Goal: Task Accomplishment & Management: Complete application form

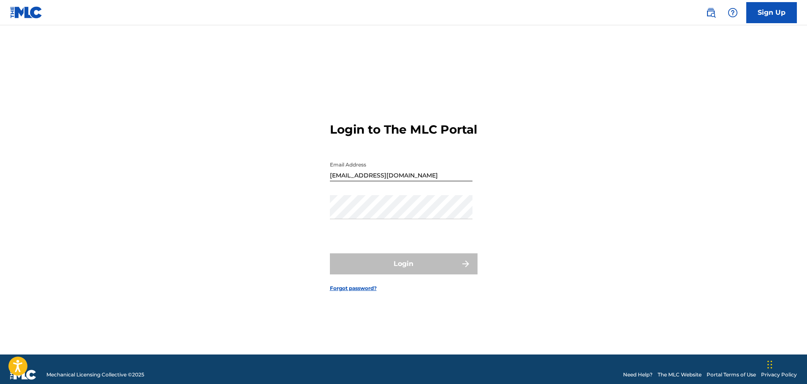
click at [785, 8] on link "Sign Up" at bounding box center [771, 12] width 51 height 21
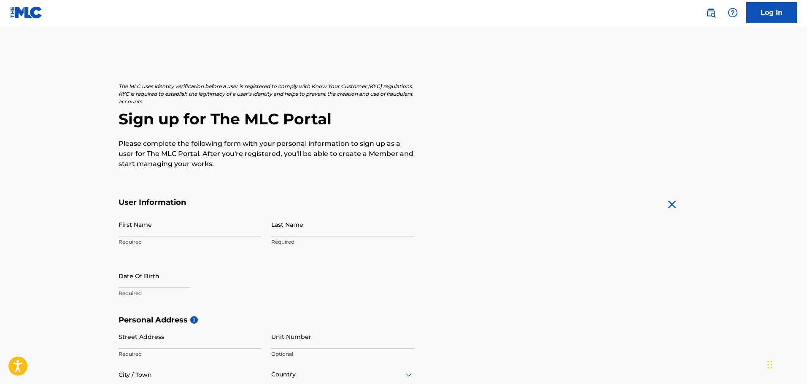
click at [182, 225] on input "First Name" at bounding box center [190, 225] width 143 height 24
type input "[PERSON_NAME]"
type input "Fore"
type input "[STREET_ADDRESS]"
type input "Austin"
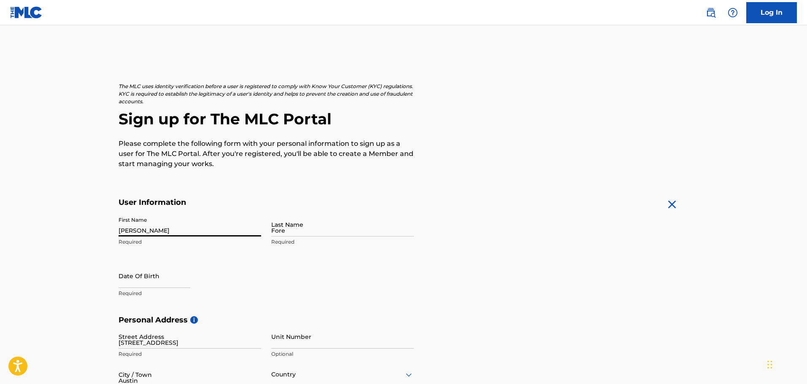
type input "[GEOGRAPHIC_DATA]"
type input "78757"
type input "512"
type input "7445268"
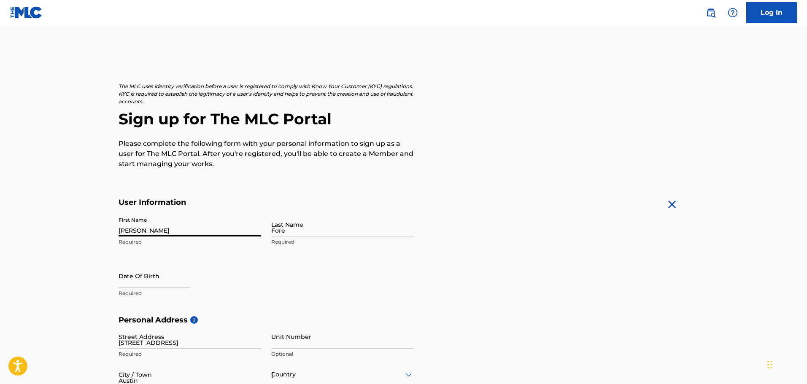
type input "[EMAIL_ADDRESS][DOMAIN_NAME]"
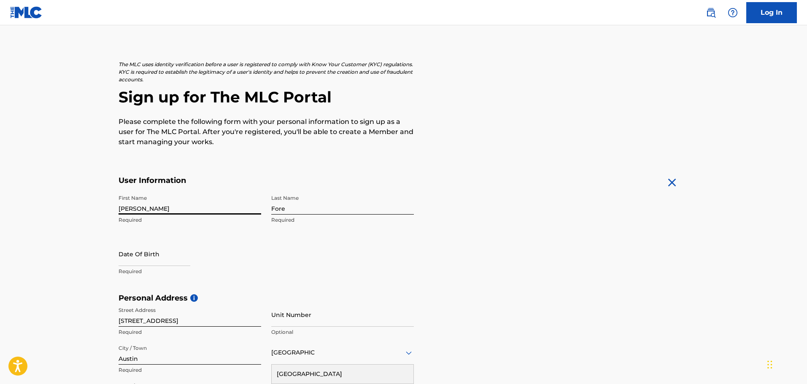
click at [170, 256] on input "text" at bounding box center [155, 254] width 72 height 24
select select "8"
select select "2025"
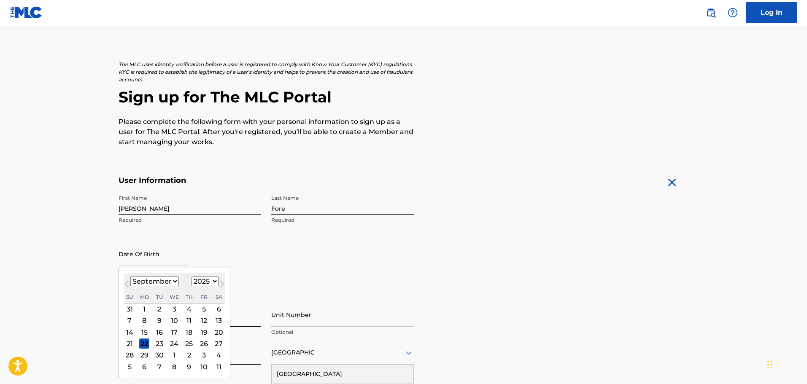
click at [173, 280] on select "January February March April May June July August September October November De…" at bounding box center [154, 282] width 49 height 10
select select "1"
click at [130, 277] on select "January February March April May June July August September October November De…" at bounding box center [154, 282] width 49 height 10
click at [209, 279] on select "1899 1900 1901 1902 1903 1904 1905 1906 1907 1908 1909 1910 1911 1912 1913 1914…" at bounding box center [204, 282] width 27 height 10
select select "1950"
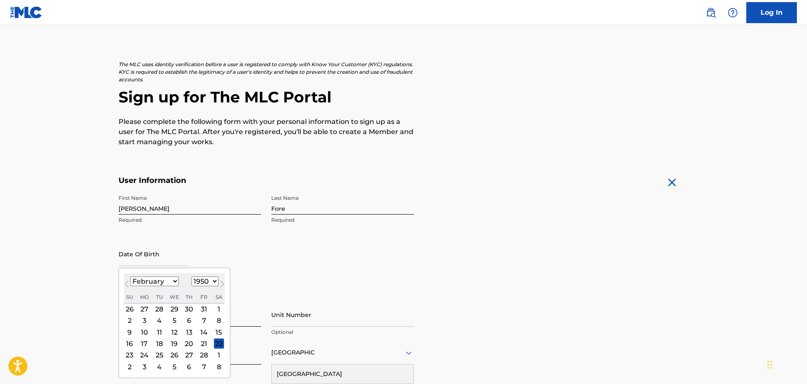
click at [191, 277] on select "1899 1900 1901 1902 1903 1904 1905 1906 1907 1908 1909 1910 1911 1912 1913 1914…" at bounding box center [204, 282] width 27 height 10
click at [218, 334] on div "18" at bounding box center [219, 332] width 10 height 10
type input "February 18 1950"
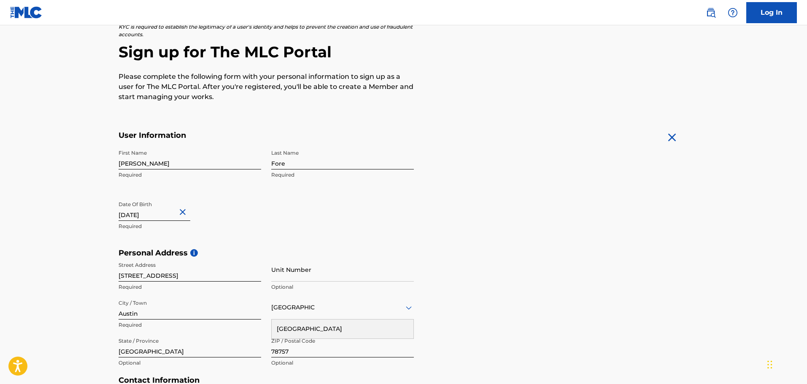
scroll to position [106, 0]
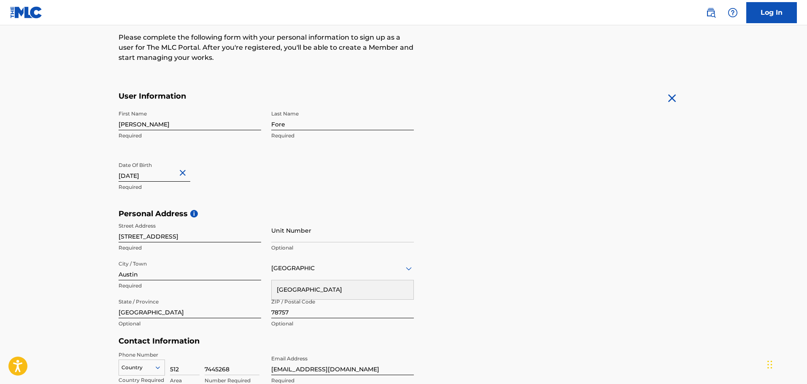
drag, startPoint x: 143, startPoint y: 270, endPoint x: 137, endPoint y: 269, distance: 6.9
click at [143, 270] on input "Austin" at bounding box center [190, 268] width 143 height 24
click at [64, 254] on main "The MLC uses identity verification before a user is registered to comply with K…" at bounding box center [403, 216] width 807 height 594
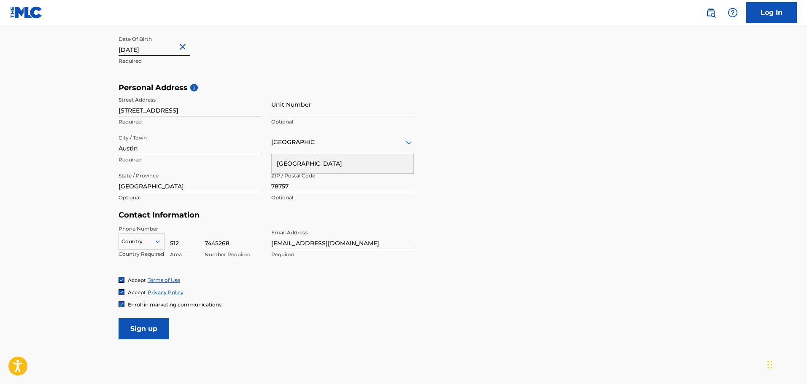
scroll to position [233, 0]
click at [158, 240] on icon at bounding box center [158, 241] width 8 height 8
click at [138, 254] on div "US, [GEOGRAPHIC_DATA] +1" at bounding box center [142, 262] width 46 height 33
click at [137, 325] on input "Sign up" at bounding box center [144, 328] width 51 height 21
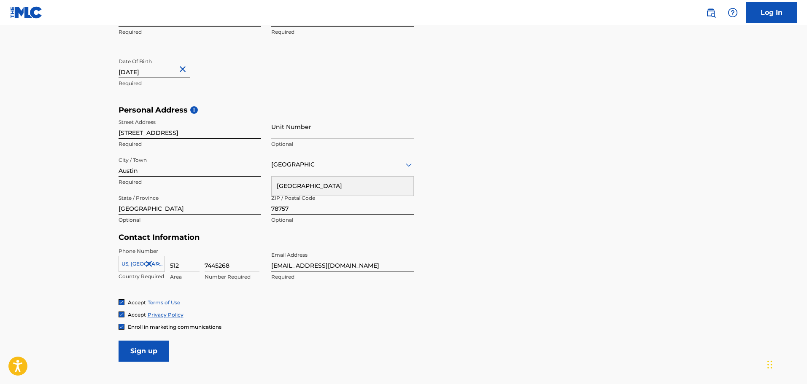
scroll to position [211, 0]
click at [306, 186] on div "[GEOGRAPHIC_DATA]" at bounding box center [343, 185] width 142 height 19
click at [199, 205] on div at bounding box center [190, 202] width 143 height 11
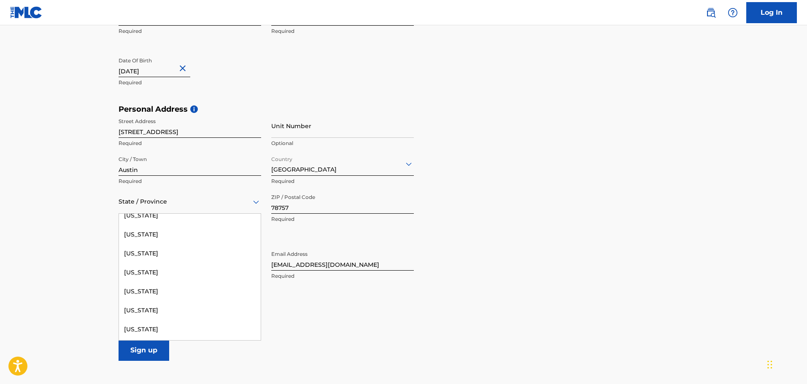
scroll to position [801, 0]
click at [150, 332] on div "[US_STATE]" at bounding box center [190, 332] width 142 height 19
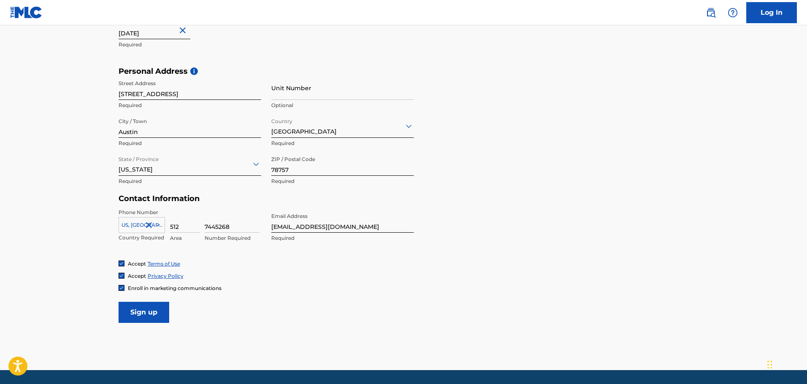
scroll to position [275, 0]
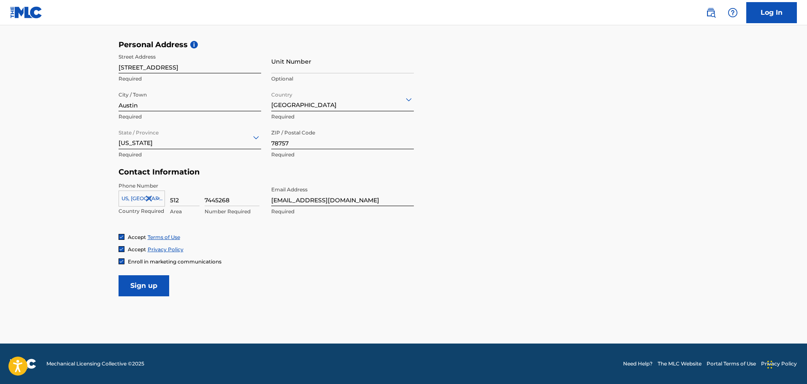
click at [144, 287] on input "Sign up" at bounding box center [144, 285] width 51 height 21
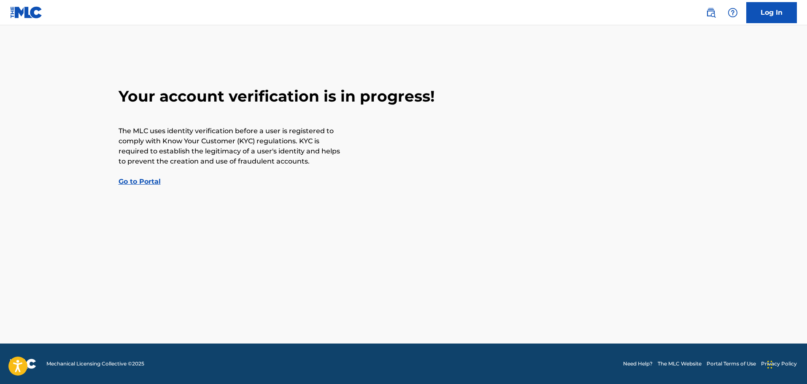
click at [148, 183] on link "Go to Portal" at bounding box center [140, 182] width 42 height 8
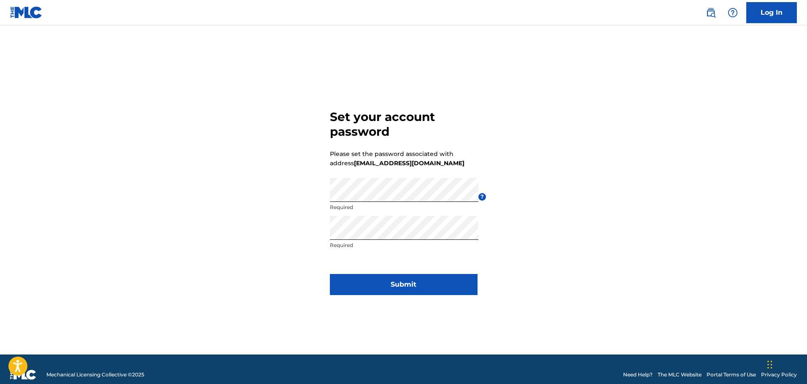
click at [401, 288] on button "Submit" at bounding box center [404, 284] width 148 height 21
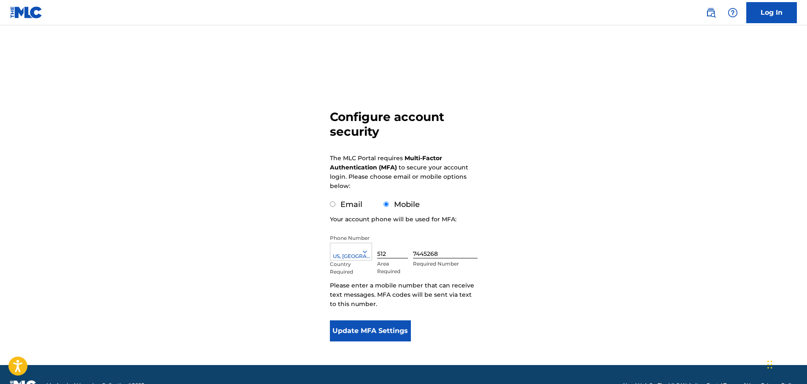
click at [344, 330] on button "Update MFA Settings" at bounding box center [370, 331] width 81 height 21
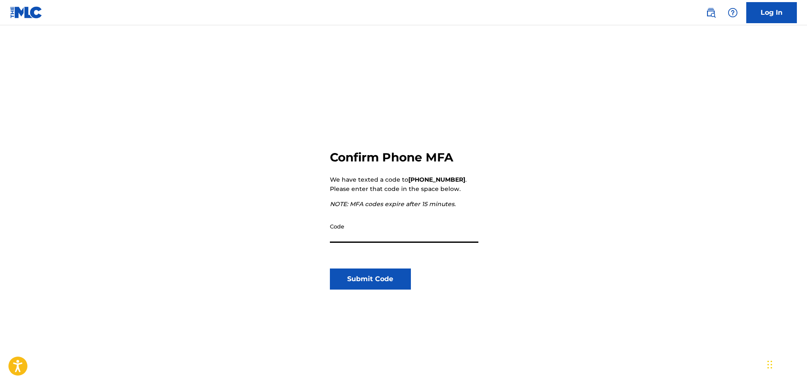
click at [359, 233] on input "Code" at bounding box center [404, 231] width 148 height 24
type input "481079"
click at [364, 275] on button "Submit Code" at bounding box center [370, 279] width 81 height 21
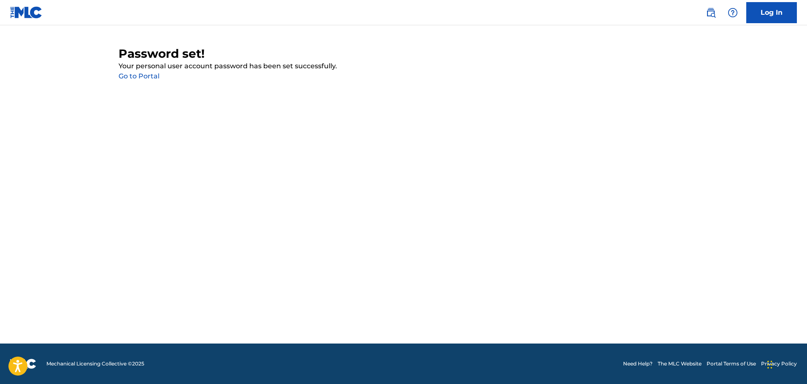
click at [135, 75] on link "Go to Portal" at bounding box center [139, 76] width 41 height 8
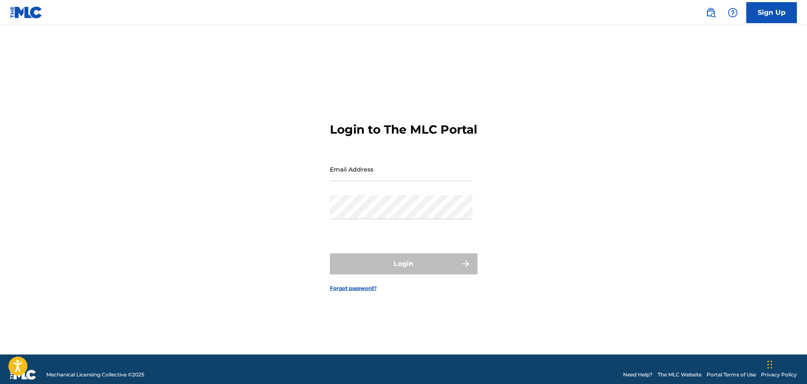
click at [392, 178] on input "Email Address" at bounding box center [401, 169] width 143 height 24
type input "[EMAIL_ADDRESS][DOMAIN_NAME]"
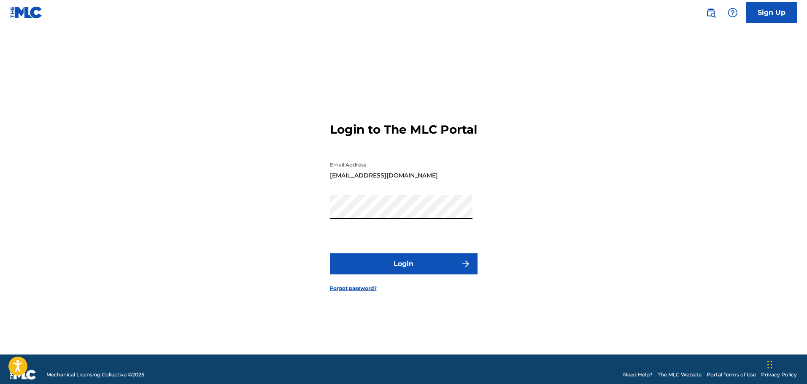
click at [406, 268] on button "Login" at bounding box center [404, 263] width 148 height 21
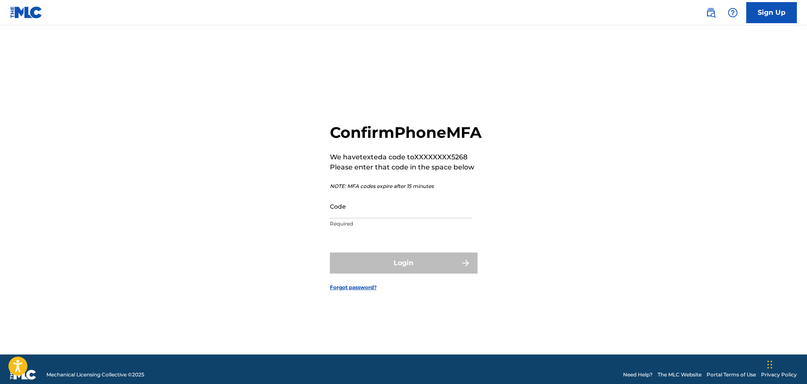
click at [365, 218] on input "Code" at bounding box center [401, 206] width 143 height 24
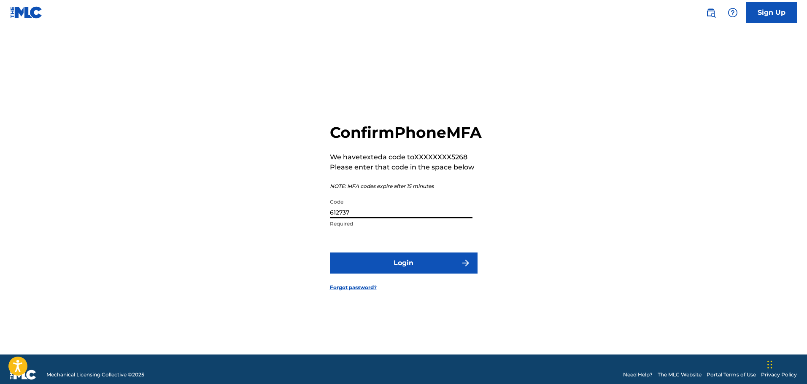
type input "612737"
click at [369, 267] on button "Login" at bounding box center [404, 263] width 148 height 21
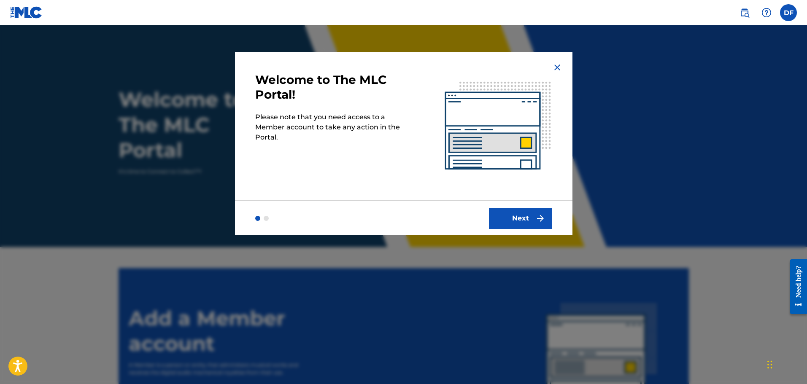
click at [514, 219] on button "Next" at bounding box center [520, 218] width 63 height 21
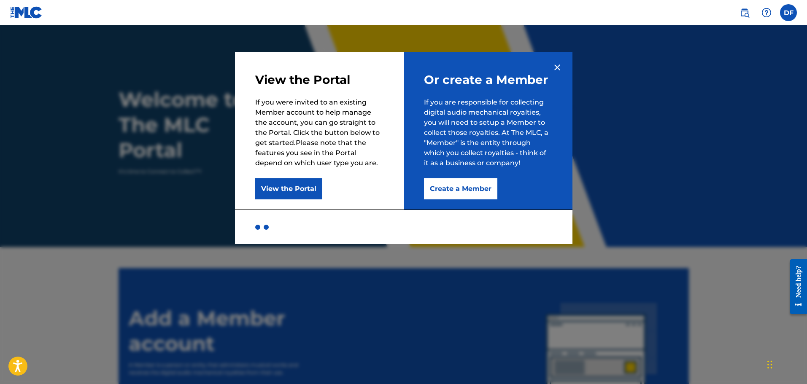
click at [457, 184] on button "Create a Member" at bounding box center [460, 188] width 73 height 21
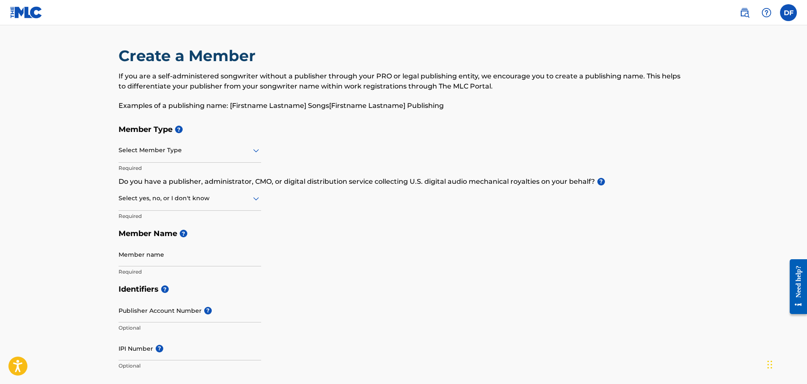
click at [202, 156] on div "Select Member Type" at bounding box center [190, 151] width 143 height 24
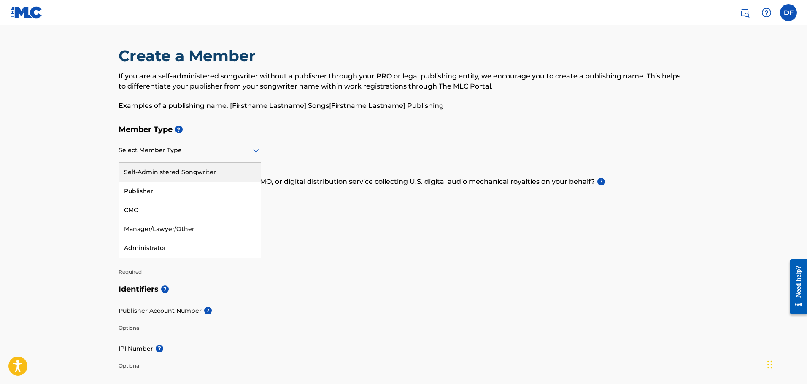
click at [311, 139] on div "Member Type ? 5 results available. Use Up and Down to choose options, press Ent…" at bounding box center [404, 201] width 570 height 160
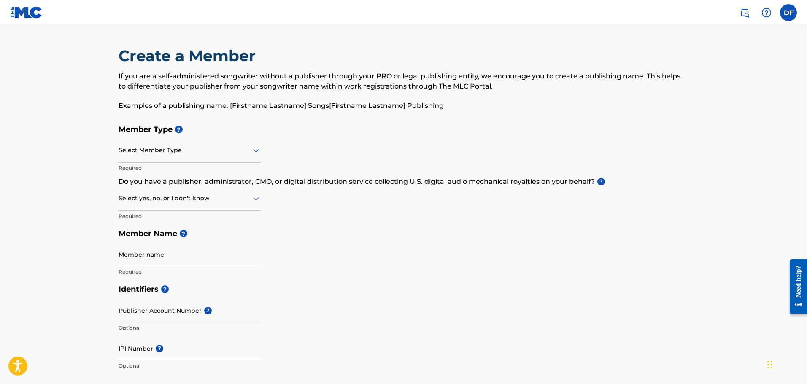
click at [369, 128] on h5 "Member Type ?" at bounding box center [404, 130] width 570 height 18
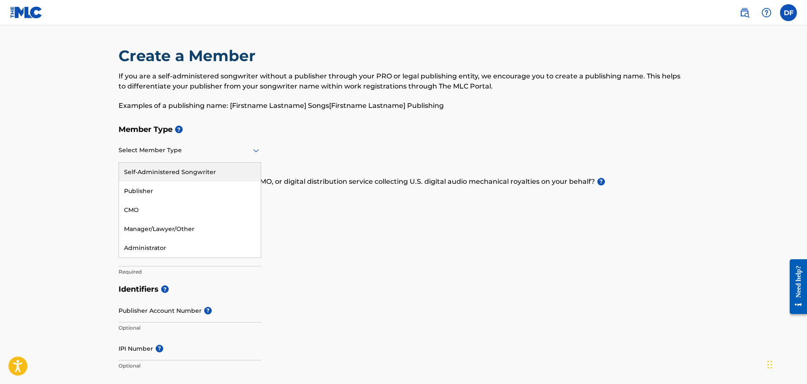
click at [235, 154] on div at bounding box center [190, 150] width 143 height 11
click at [229, 168] on div "Self-Administered Songwriter" at bounding box center [190, 172] width 142 height 19
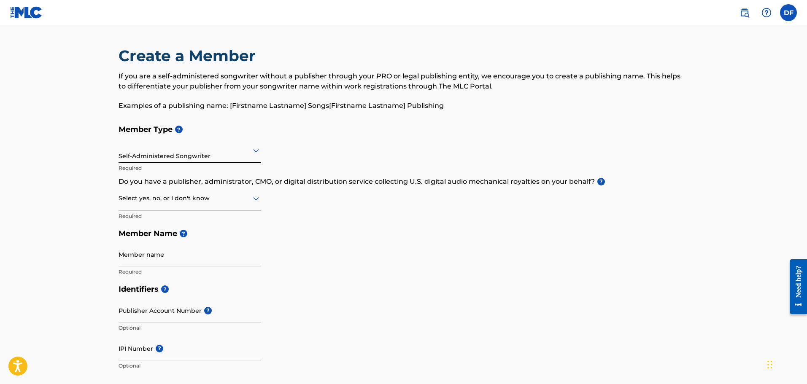
click at [235, 198] on div at bounding box center [190, 198] width 143 height 11
click at [213, 221] on div "Yes" at bounding box center [190, 220] width 142 height 19
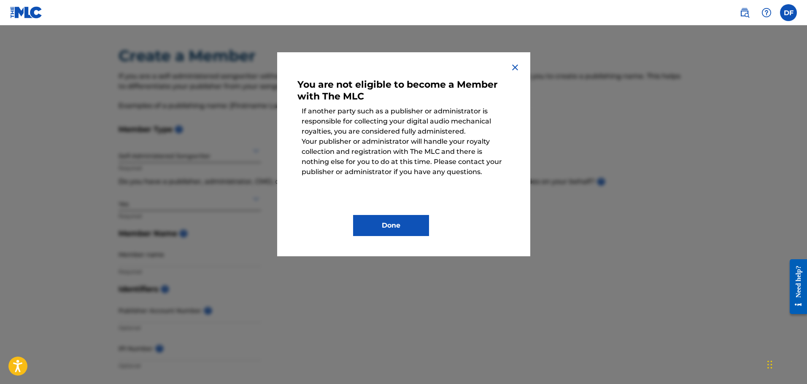
click at [398, 227] on button "Done" at bounding box center [391, 225] width 76 height 21
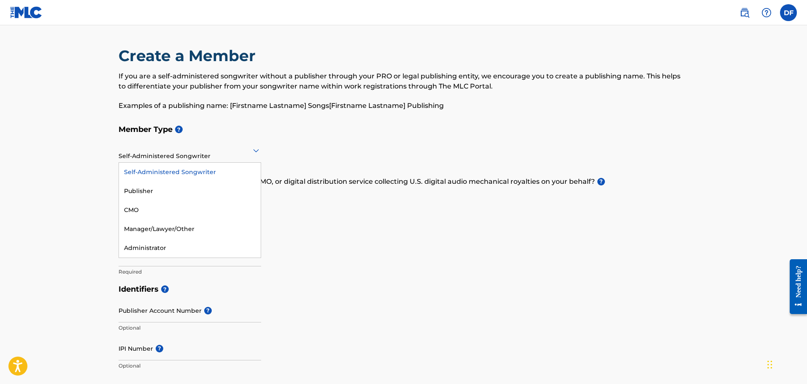
click at [233, 154] on div at bounding box center [190, 150] width 143 height 11
click at [186, 190] on div "Publisher" at bounding box center [190, 191] width 142 height 19
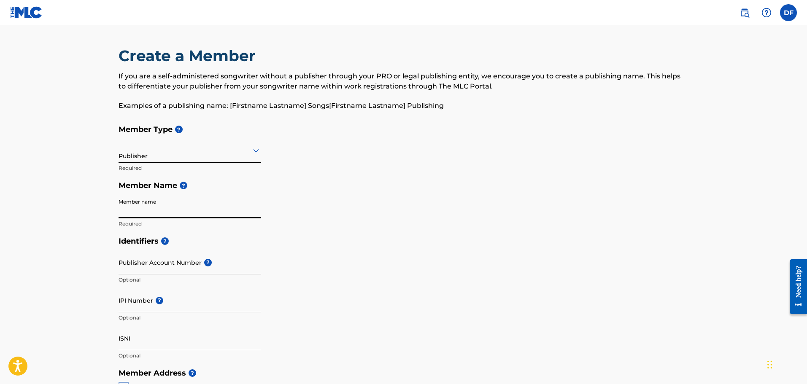
click at [185, 212] on input "Member name" at bounding box center [190, 206] width 143 height 24
click at [389, 209] on div "Member Type ? Publisher Required Member Name ? Member name Required" at bounding box center [404, 177] width 570 height 112
click at [163, 211] on input "Member name" at bounding box center [190, 206] width 143 height 24
paste input "ALBINO VINYL PUBLISHING 3675"
type input "ALBINO VINYL PUBLISHING 3675"
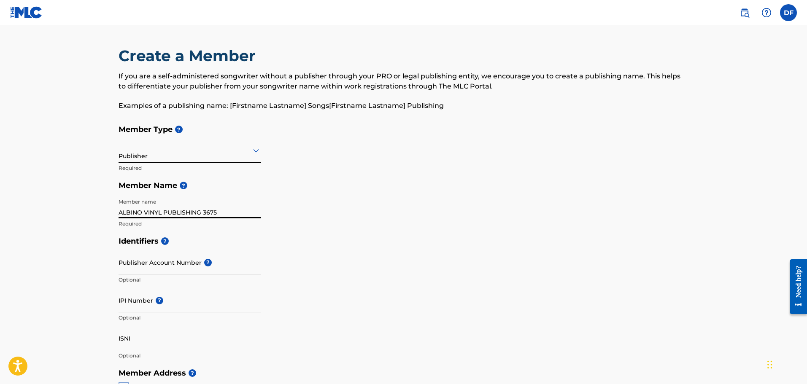
click at [339, 270] on div "Identifiers ? Publisher Account Number ? Optional IPI Number ? Optional ISNI Op…" at bounding box center [404, 298] width 570 height 132
click at [201, 303] on input "IPI Number ?" at bounding box center [190, 300] width 143 height 24
paste input "00084721958"
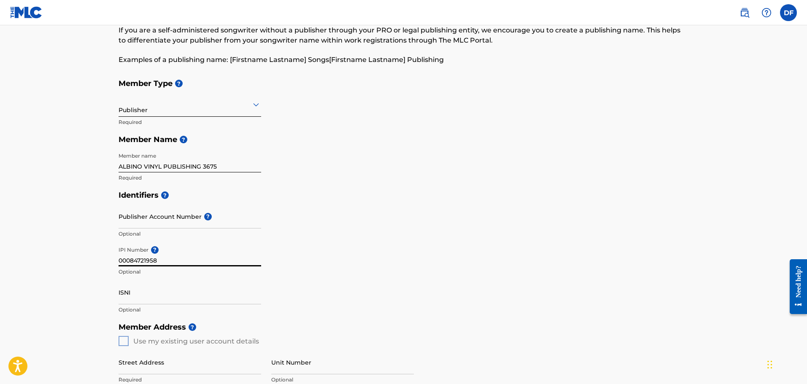
scroll to position [84, 0]
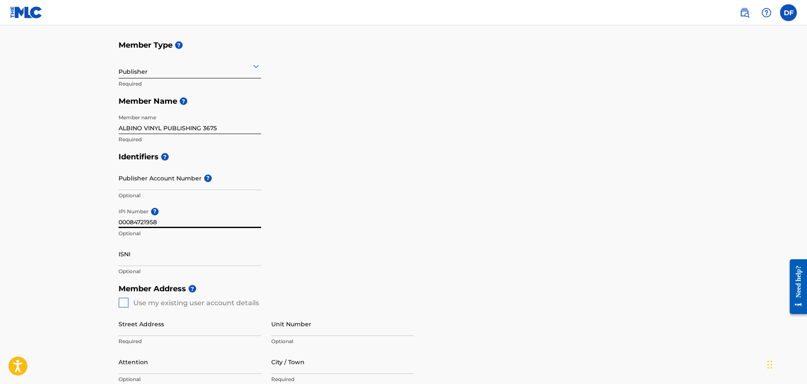
type input "00084721958"
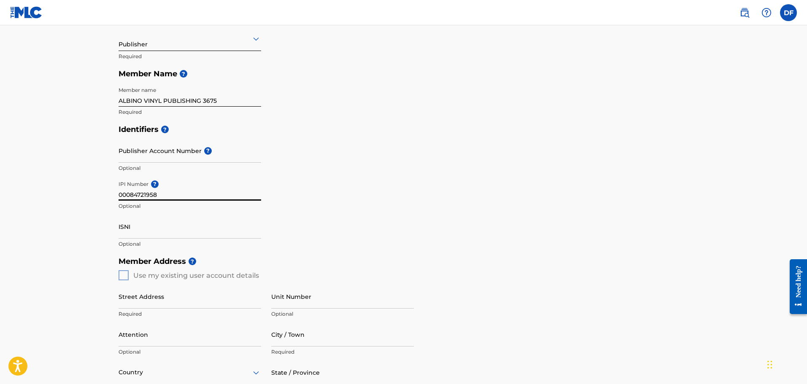
scroll to position [211, 0]
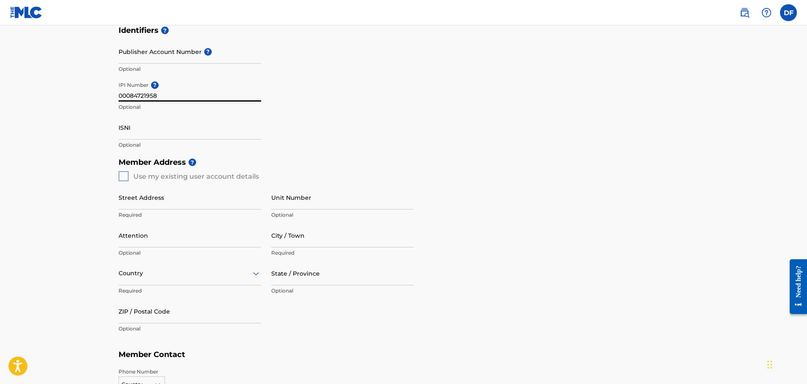
drag, startPoint x: 123, startPoint y: 175, endPoint x: 121, endPoint y: 182, distance: 7.3
click at [123, 175] on div "Member Address ? Use my existing user account details Street Address Required U…" at bounding box center [404, 250] width 570 height 193
click at [193, 199] on input "Street Address" at bounding box center [190, 198] width 143 height 24
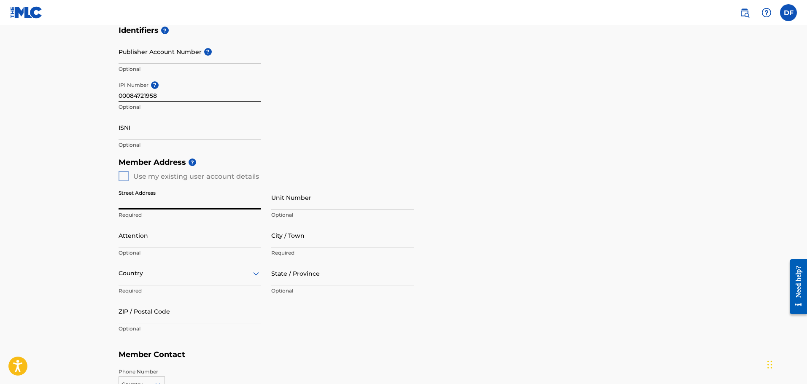
type input "[STREET_ADDRESS]"
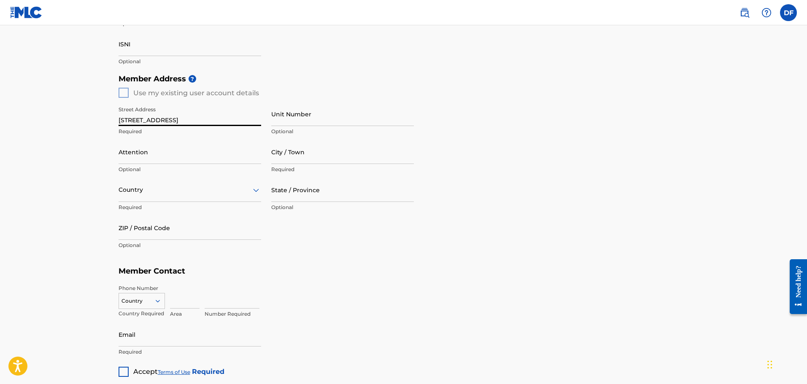
scroll to position [295, 0]
click at [150, 194] on div at bounding box center [190, 189] width 143 height 11
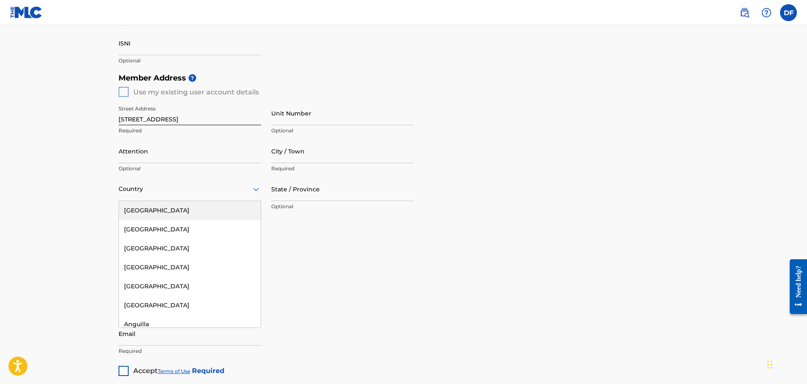
click at [148, 210] on div "[GEOGRAPHIC_DATA]" at bounding box center [190, 210] width 142 height 19
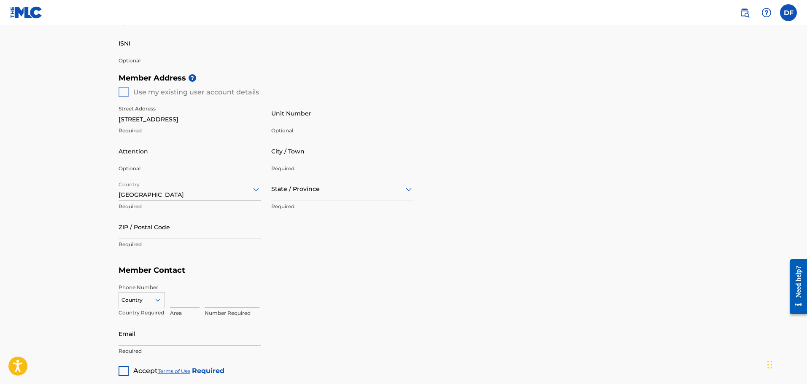
click at [149, 234] on input "ZIP / Postal Code" at bounding box center [190, 227] width 143 height 24
type input "78757"
type input "[PERSON_NAME]"
type input "Austin"
type input "[GEOGRAPHIC_DATA]"
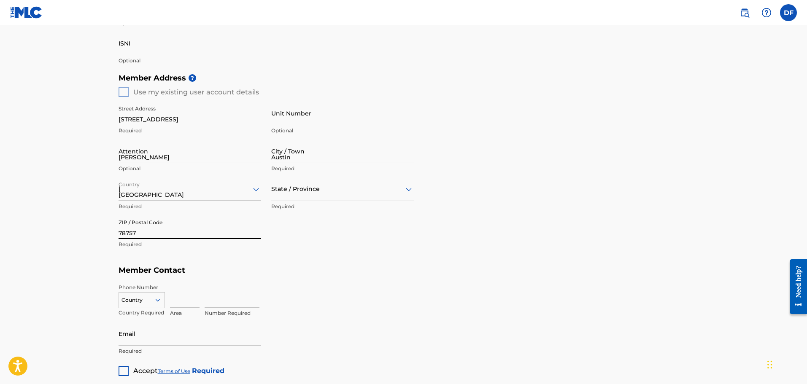
type input "[GEOGRAPHIC_DATA]"
type input "512"
type input "7445268"
type input "[EMAIL_ADDRESS][DOMAIN_NAME]"
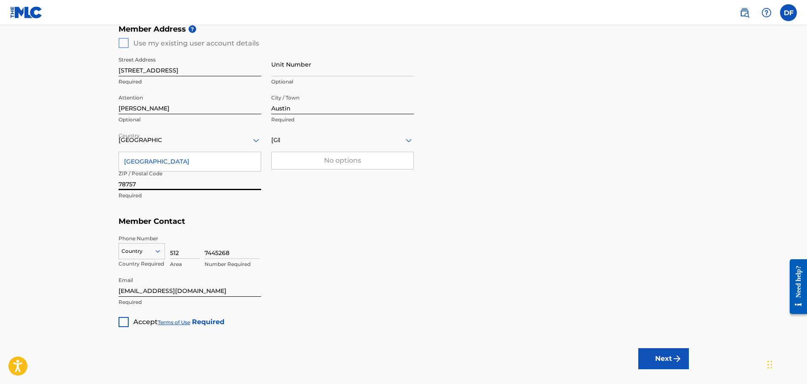
scroll to position [391, 0]
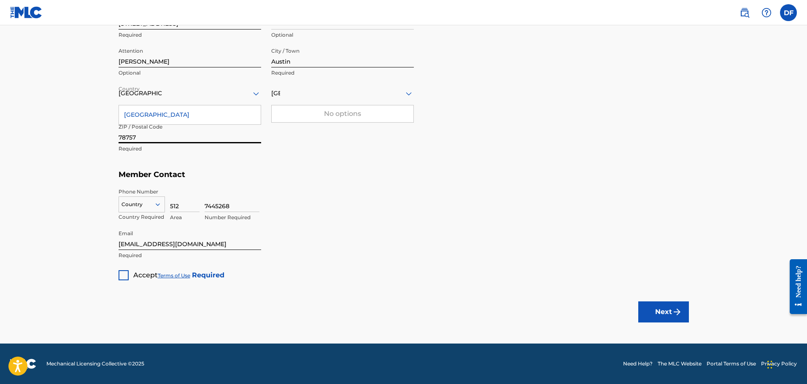
click at [122, 275] on div at bounding box center [124, 275] width 10 height 10
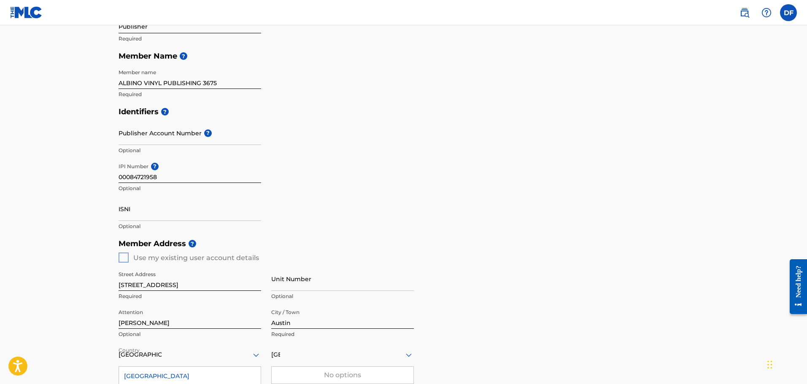
scroll to position [0, 0]
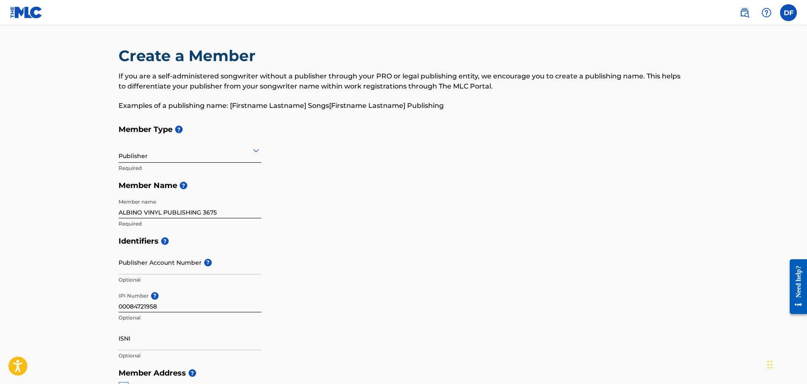
click at [214, 212] on input "ALBINO VINYL PUBLISHING 3675" at bounding box center [190, 206] width 143 height 24
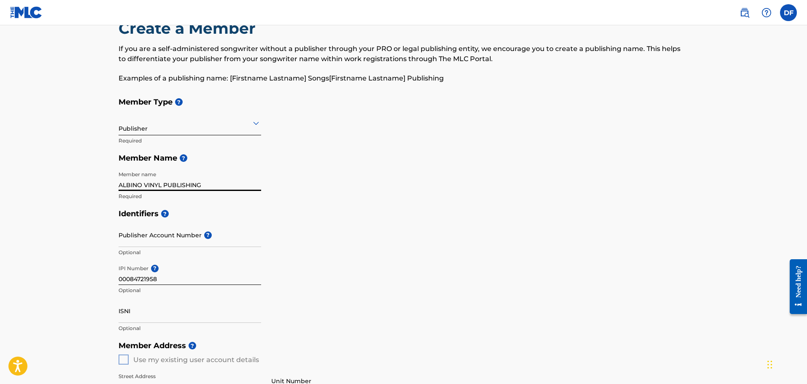
scroll to position [42, 0]
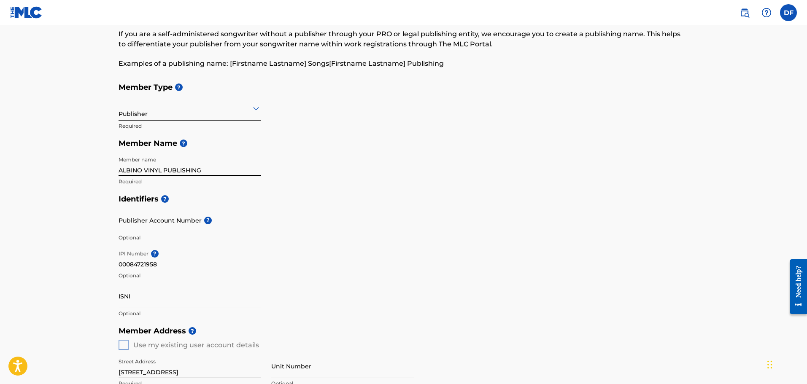
type input "ALBINO VINYL PUBLISHING"
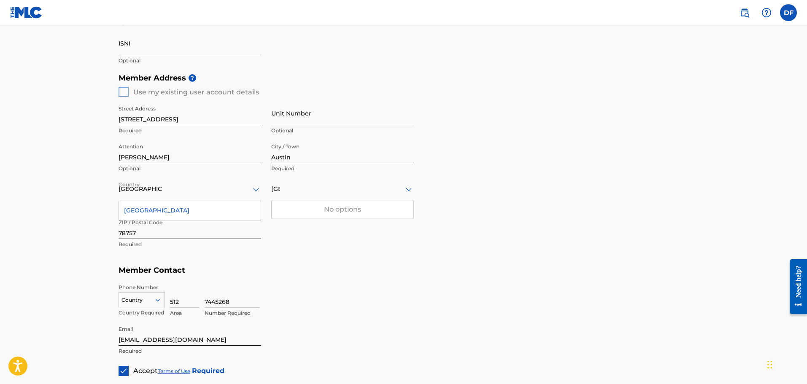
scroll to position [391, 0]
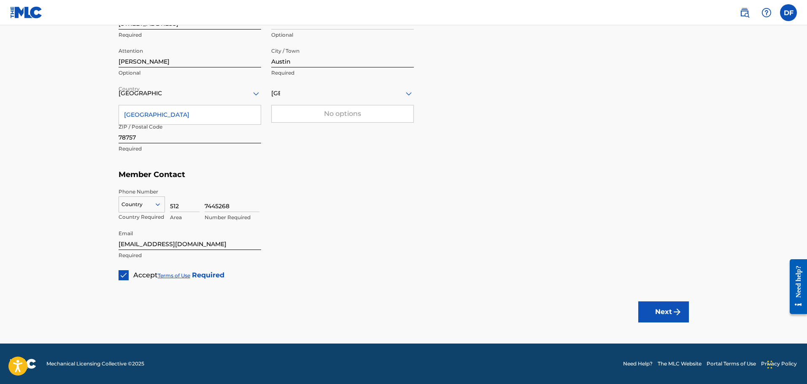
click at [661, 310] on button "Next" at bounding box center [663, 312] width 51 height 21
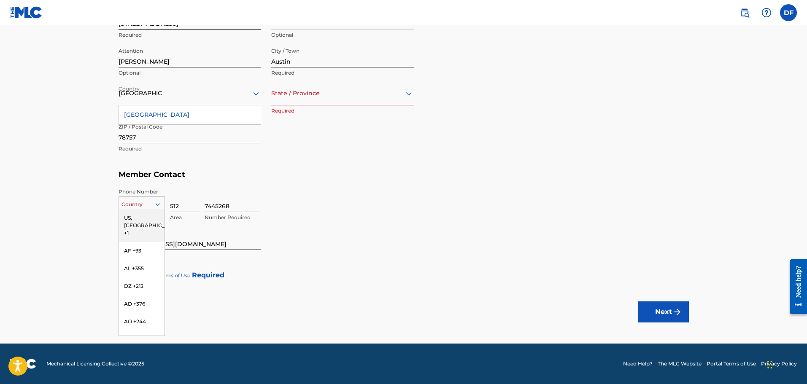
click at [148, 198] on div "Country" at bounding box center [142, 205] width 46 height 16
click at [140, 219] on div "US, [GEOGRAPHIC_DATA] +1" at bounding box center [142, 225] width 46 height 33
click at [665, 309] on button "Next" at bounding box center [663, 312] width 51 height 21
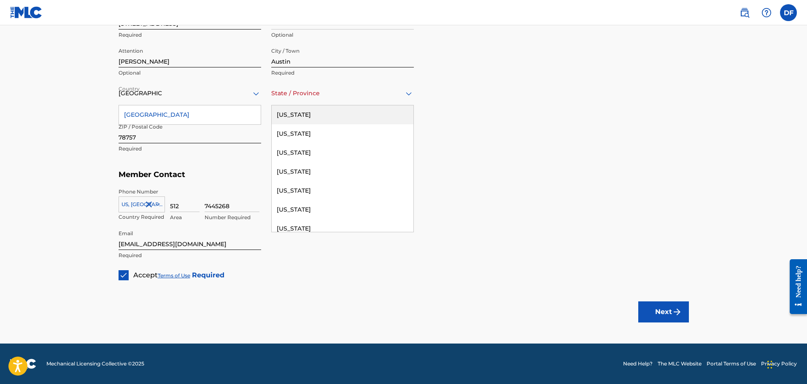
click at [345, 94] on div at bounding box center [342, 93] width 143 height 11
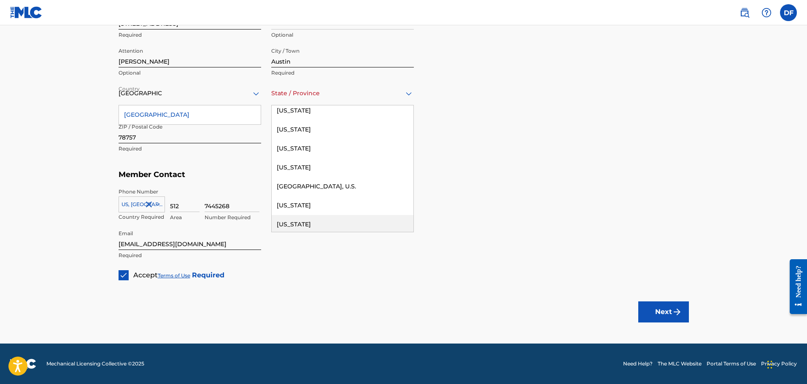
scroll to position [871, 0]
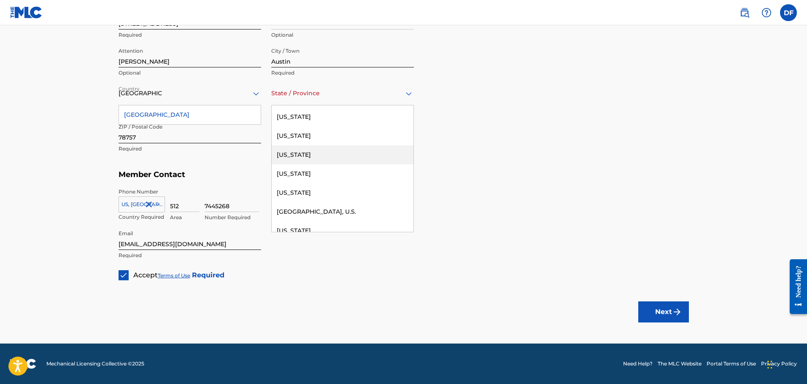
click at [323, 154] on div "[US_STATE]" at bounding box center [343, 155] width 142 height 19
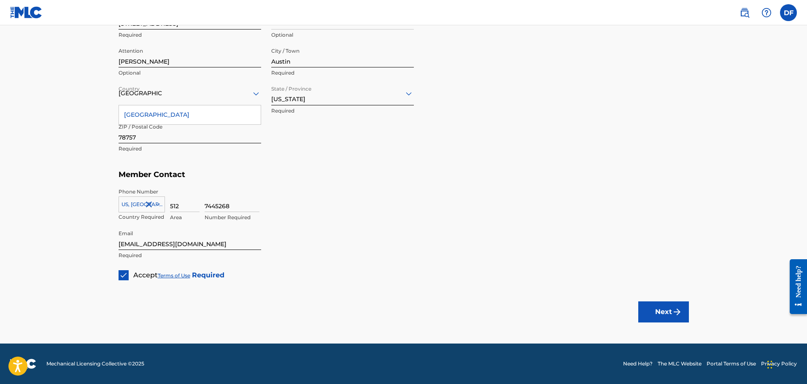
click at [660, 310] on button "Next" at bounding box center [663, 312] width 51 height 21
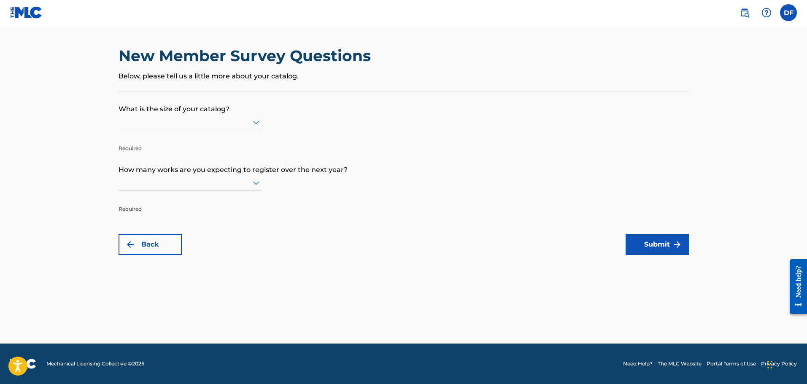
click at [255, 124] on icon at bounding box center [256, 122] width 6 height 3
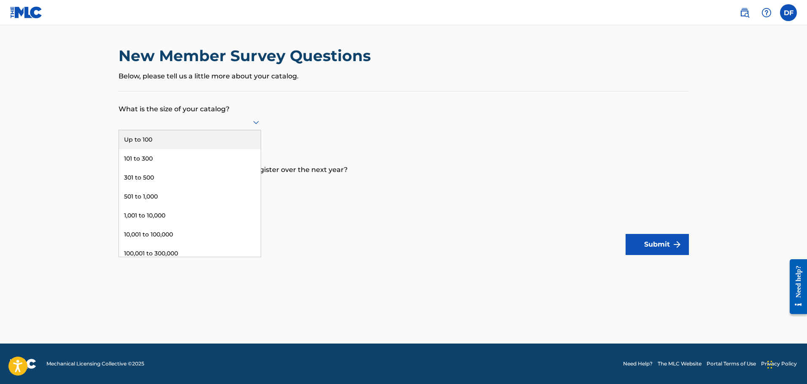
click at [215, 135] on div "Up to 100" at bounding box center [190, 139] width 142 height 19
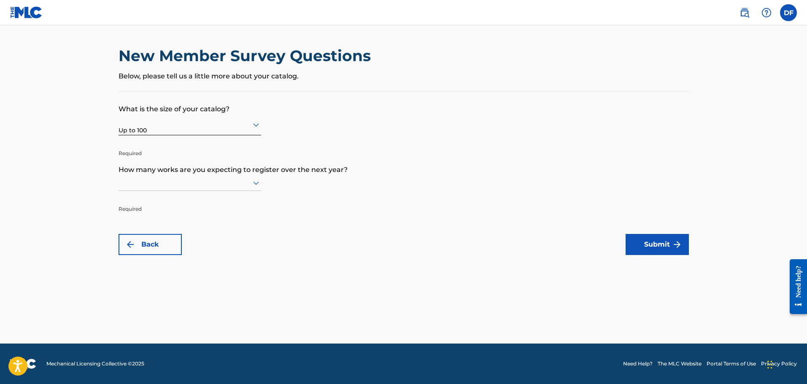
click at [251, 183] on icon at bounding box center [256, 183] width 10 height 10
click at [213, 200] on div "Up to 100" at bounding box center [190, 200] width 142 height 19
click at [674, 244] on img "submit" at bounding box center [677, 245] width 10 height 10
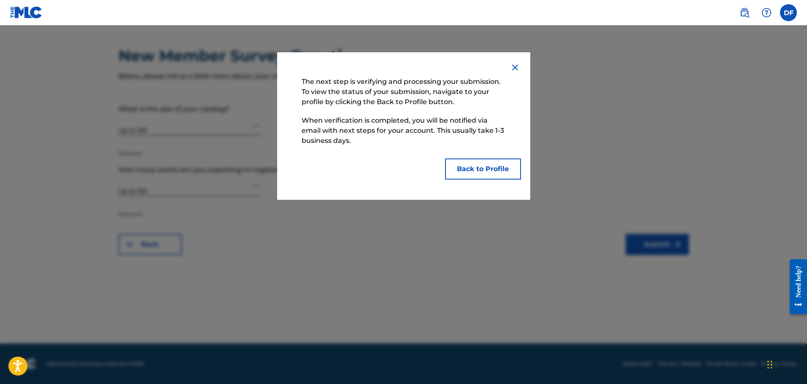
click at [480, 167] on button "Back to Profile" at bounding box center [483, 169] width 76 height 21
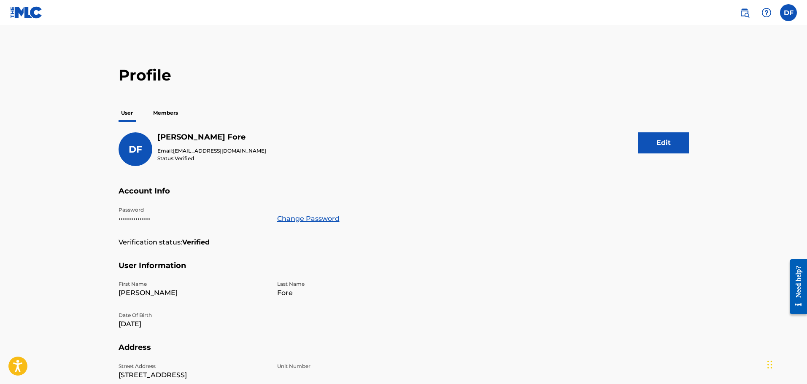
click at [24, 9] on img at bounding box center [26, 12] width 32 height 12
